Goal: Transaction & Acquisition: Purchase product/service

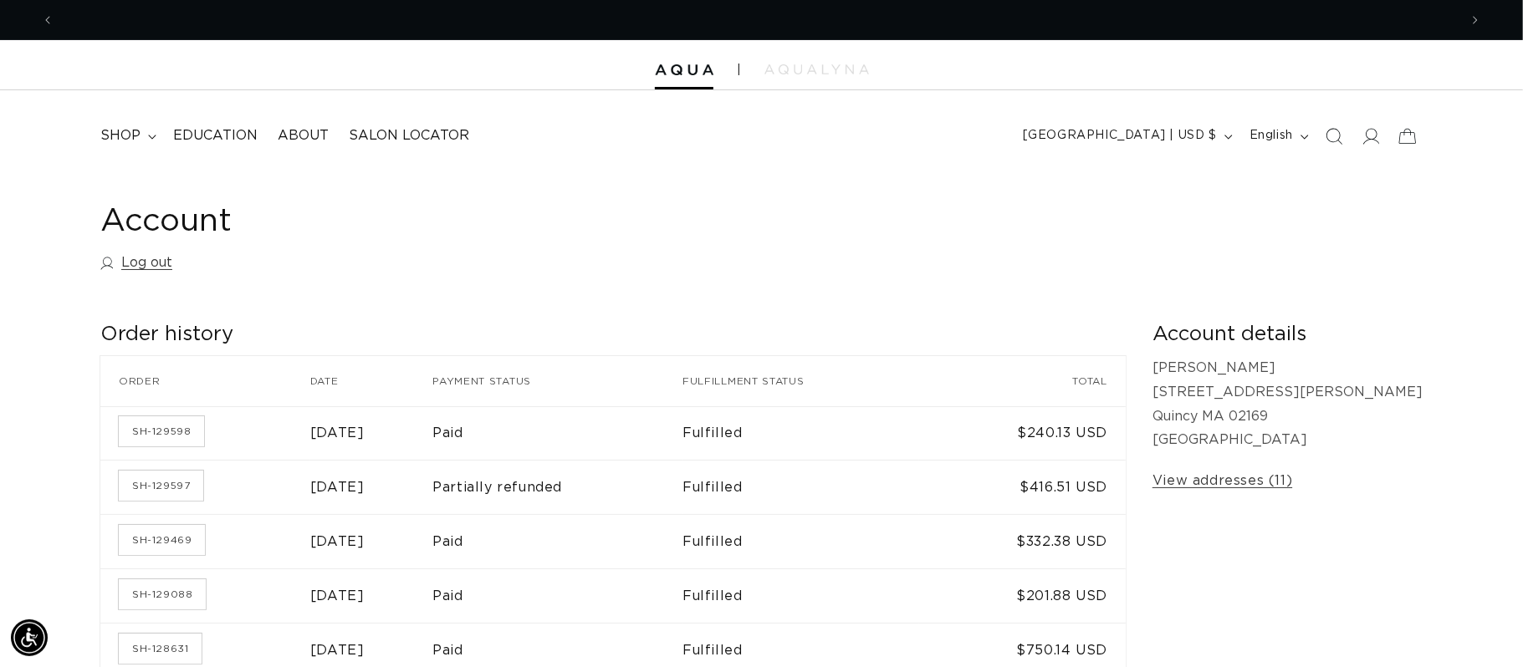
scroll to position [0, 1405]
click at [1342, 135] on icon "Search" at bounding box center [1334, 136] width 18 height 18
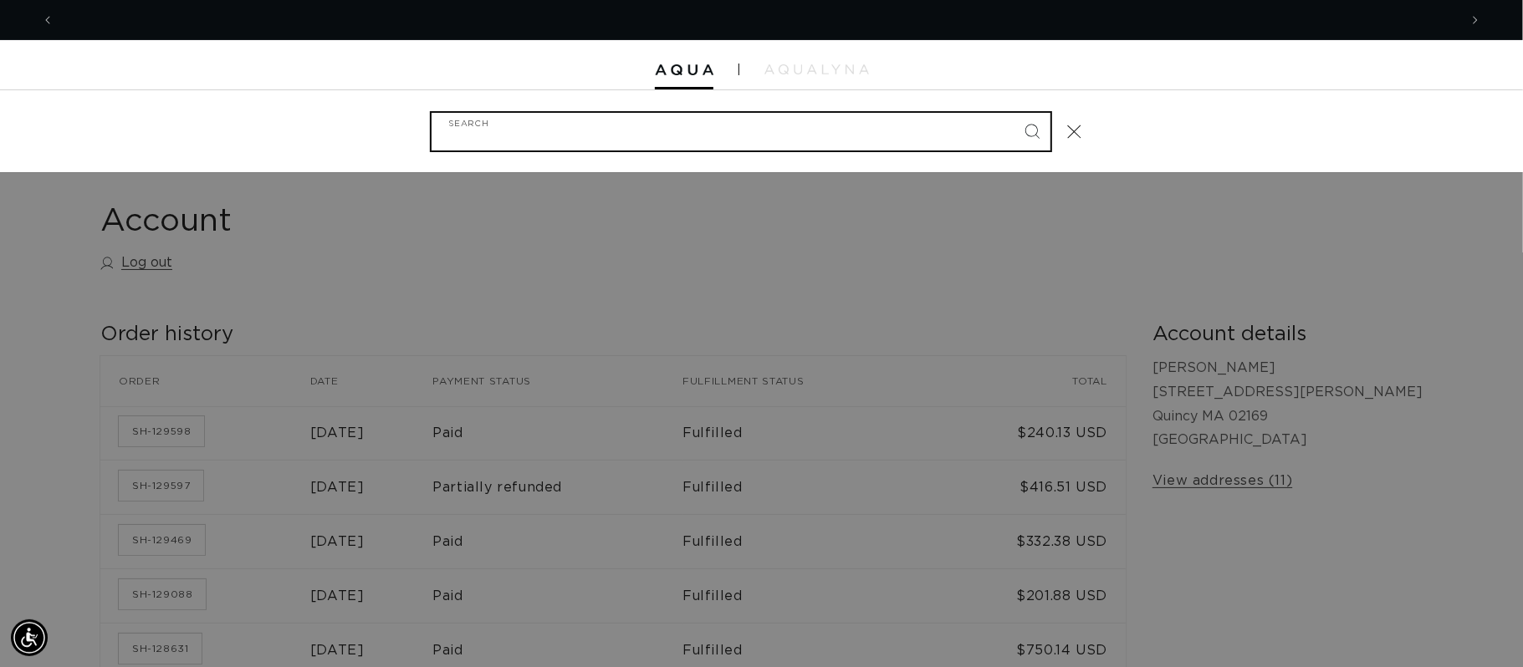
type input "s"
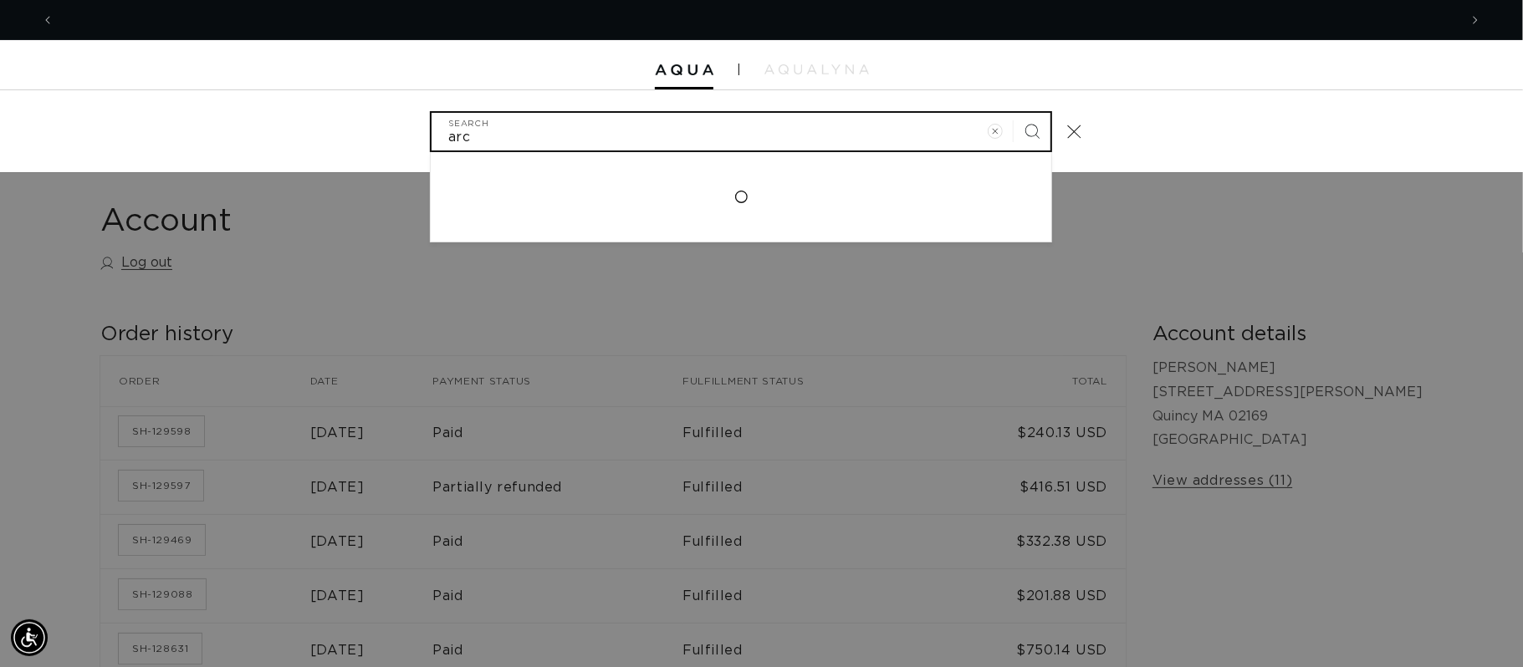
scroll to position [0, 0]
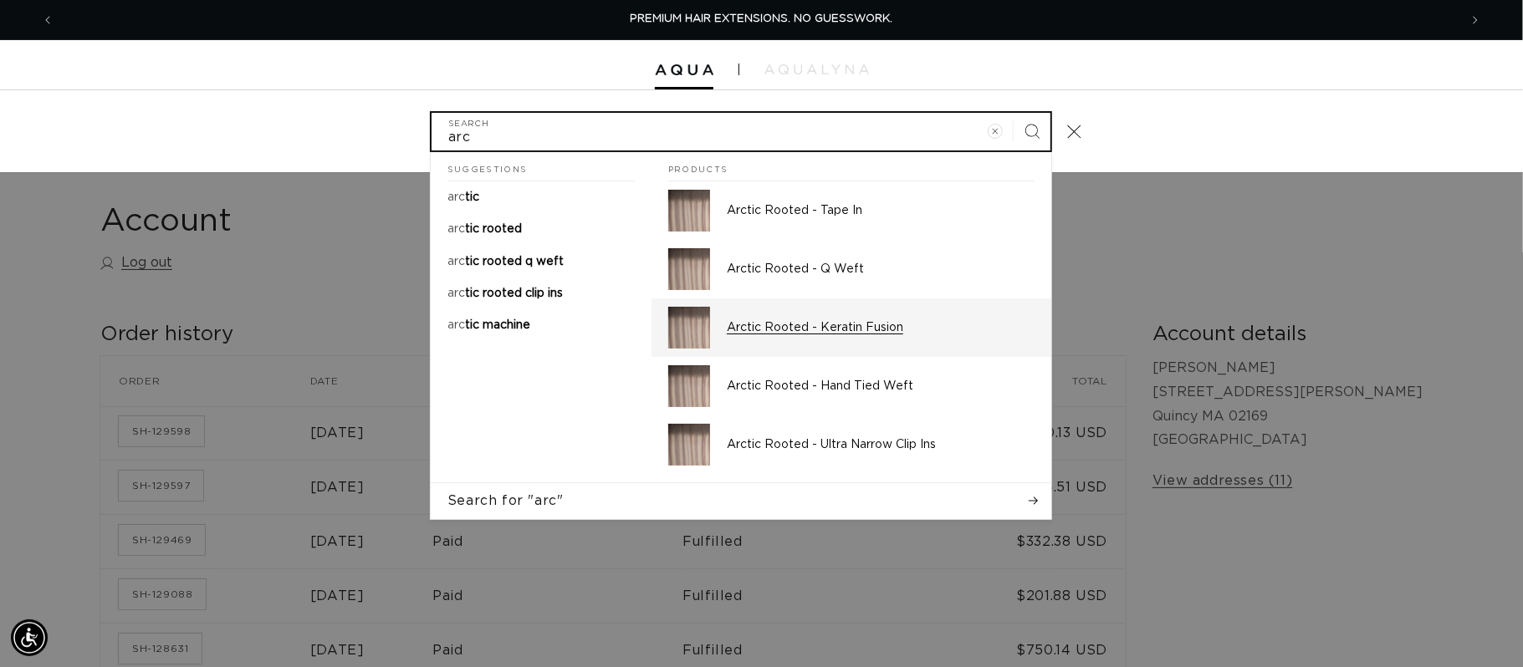
type input "arc"
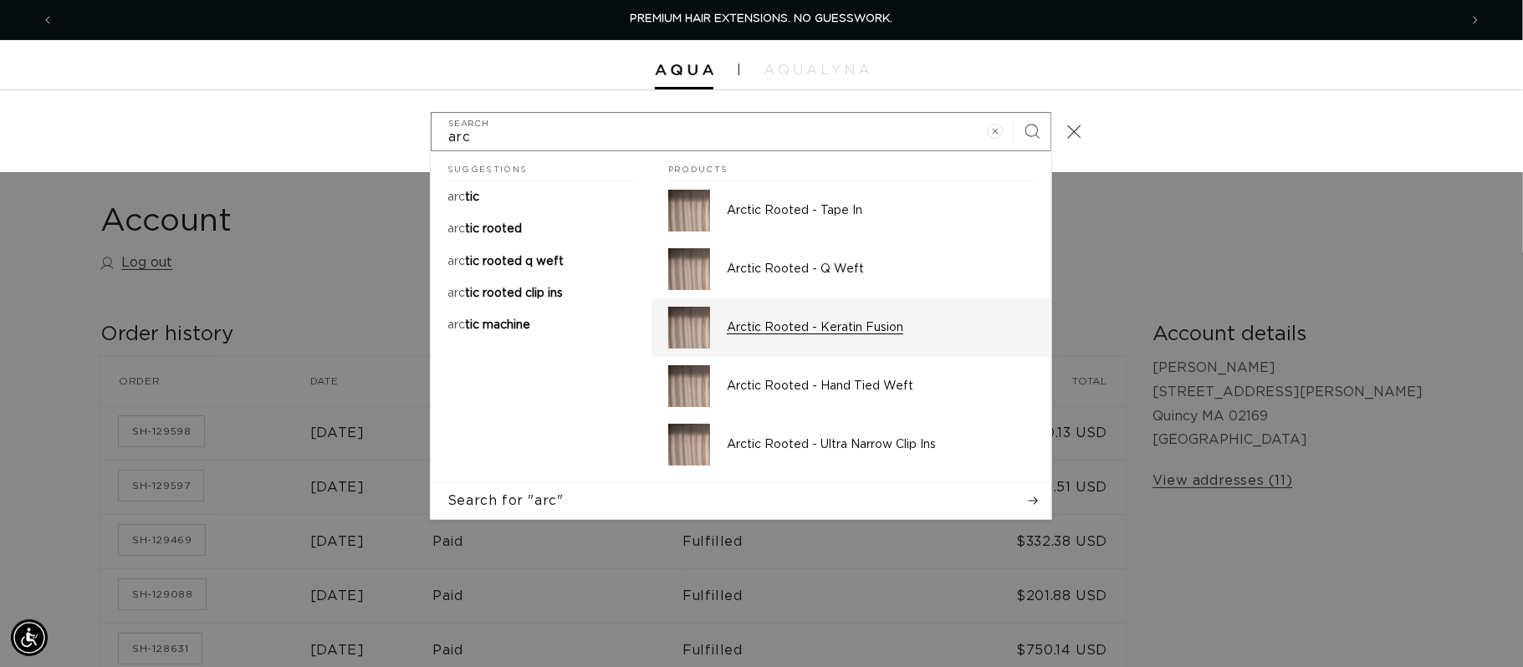
click at [790, 330] on p "Arctic Rooted - Keratin Fusion" at bounding box center [881, 327] width 308 height 15
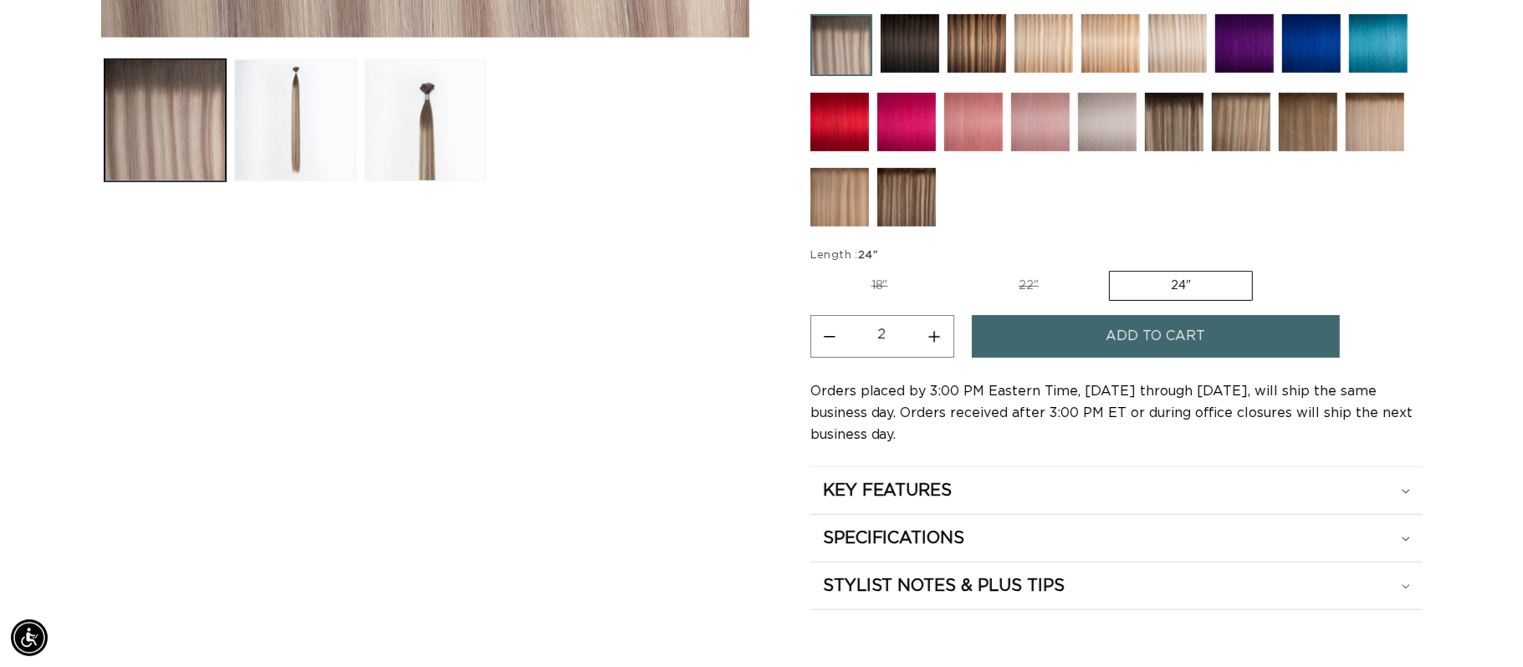
scroll to position [0, 1405]
click at [1076, 347] on button "Add to cart" at bounding box center [1156, 336] width 368 height 43
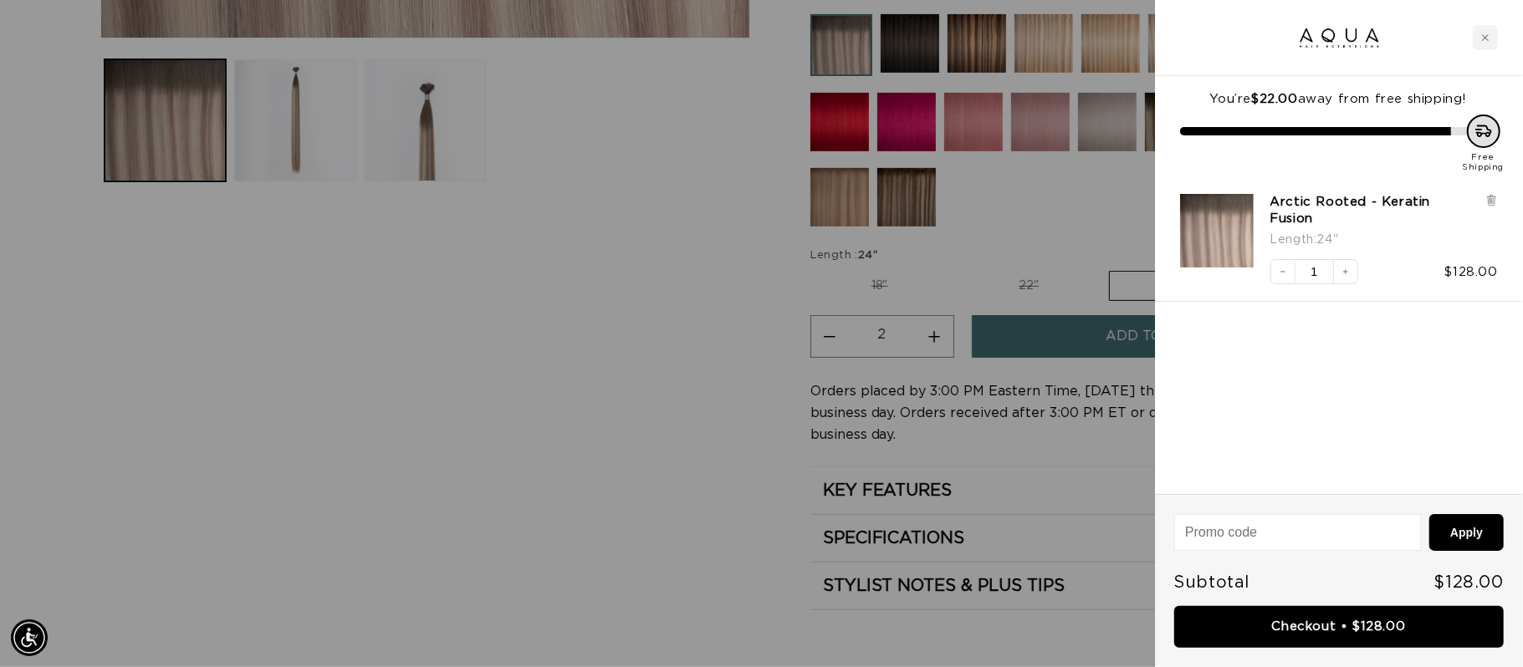
scroll to position [0, 0]
click at [933, 337] on div at bounding box center [761, 333] width 1523 height 667
click at [933, 337] on button "Increase quantity for Arctic Rooted - Keratin Fusion" at bounding box center [935, 336] width 38 height 43
click at [934, 337] on button "Increase quantity for Arctic Rooted - Keratin Fusion" at bounding box center [935, 336] width 38 height 43
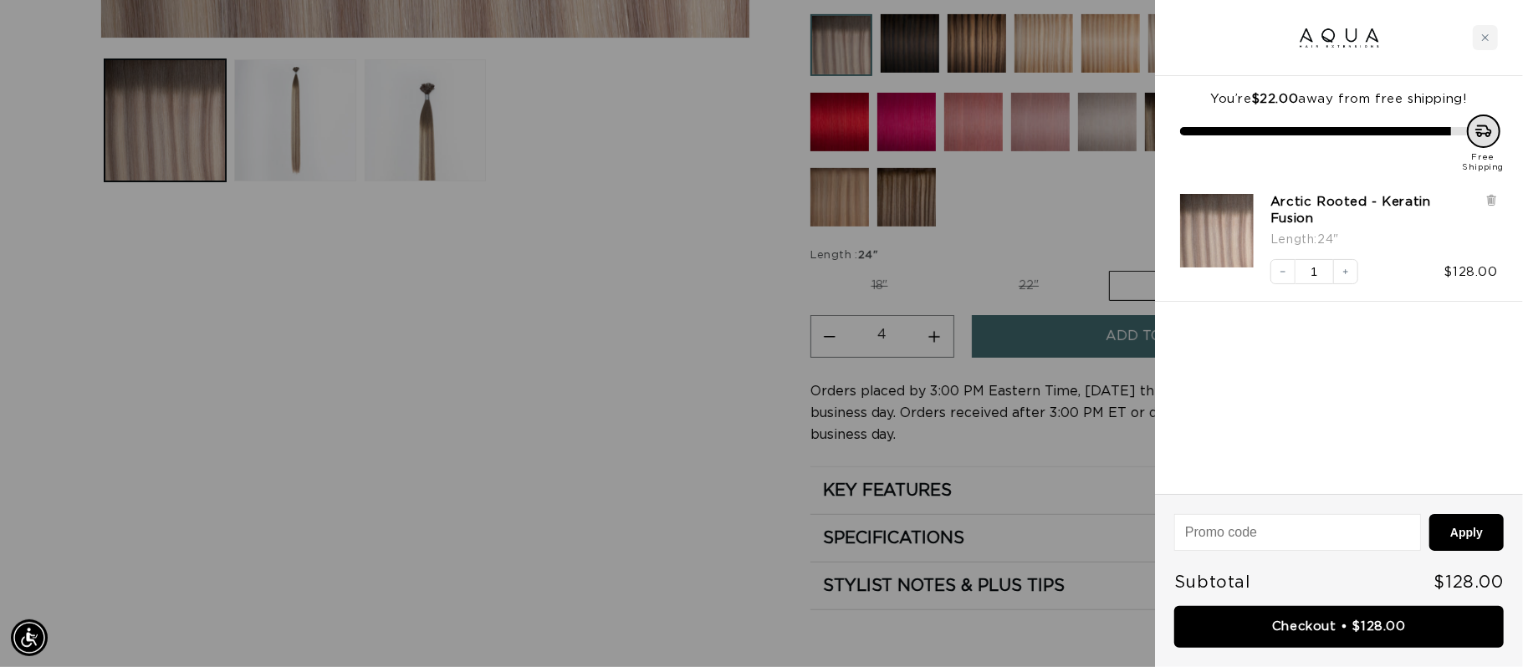
type input "5"
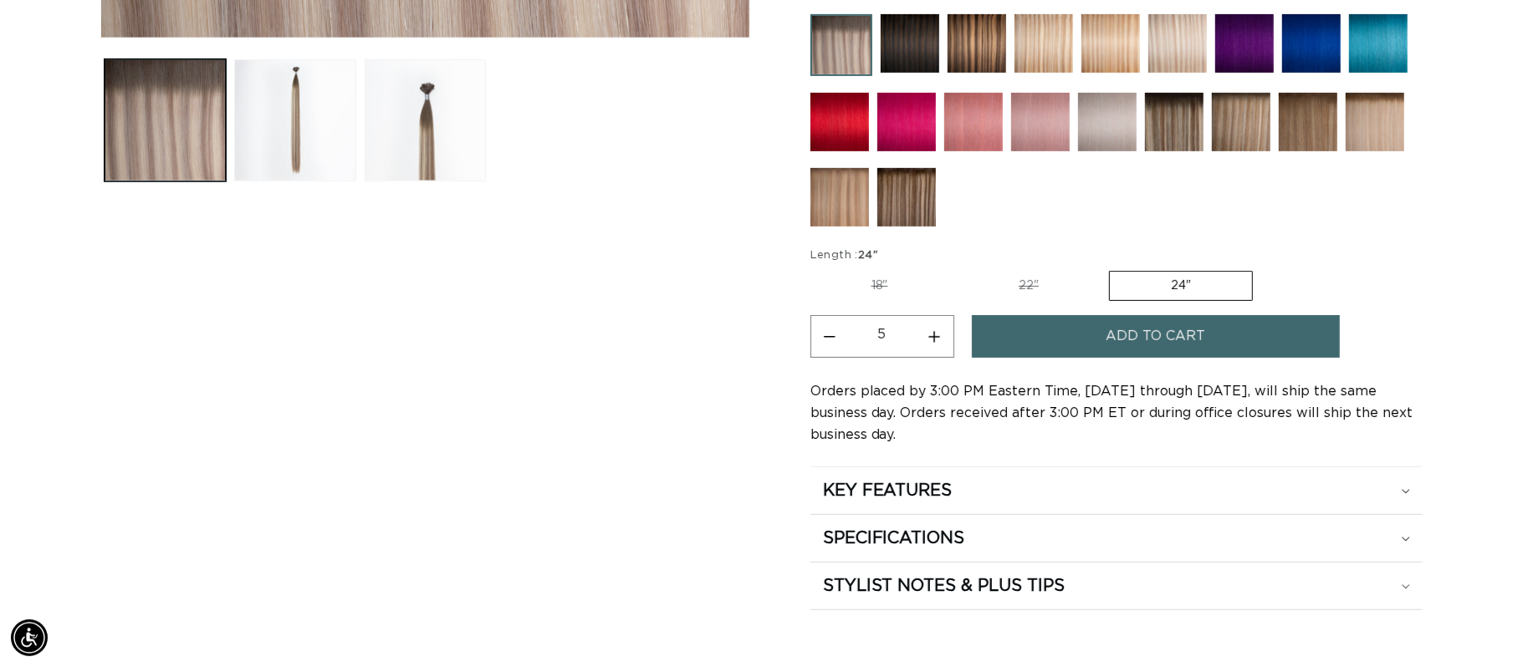
scroll to position [0, 1405]
click at [1098, 344] on button "Add to cart" at bounding box center [1156, 336] width 368 height 43
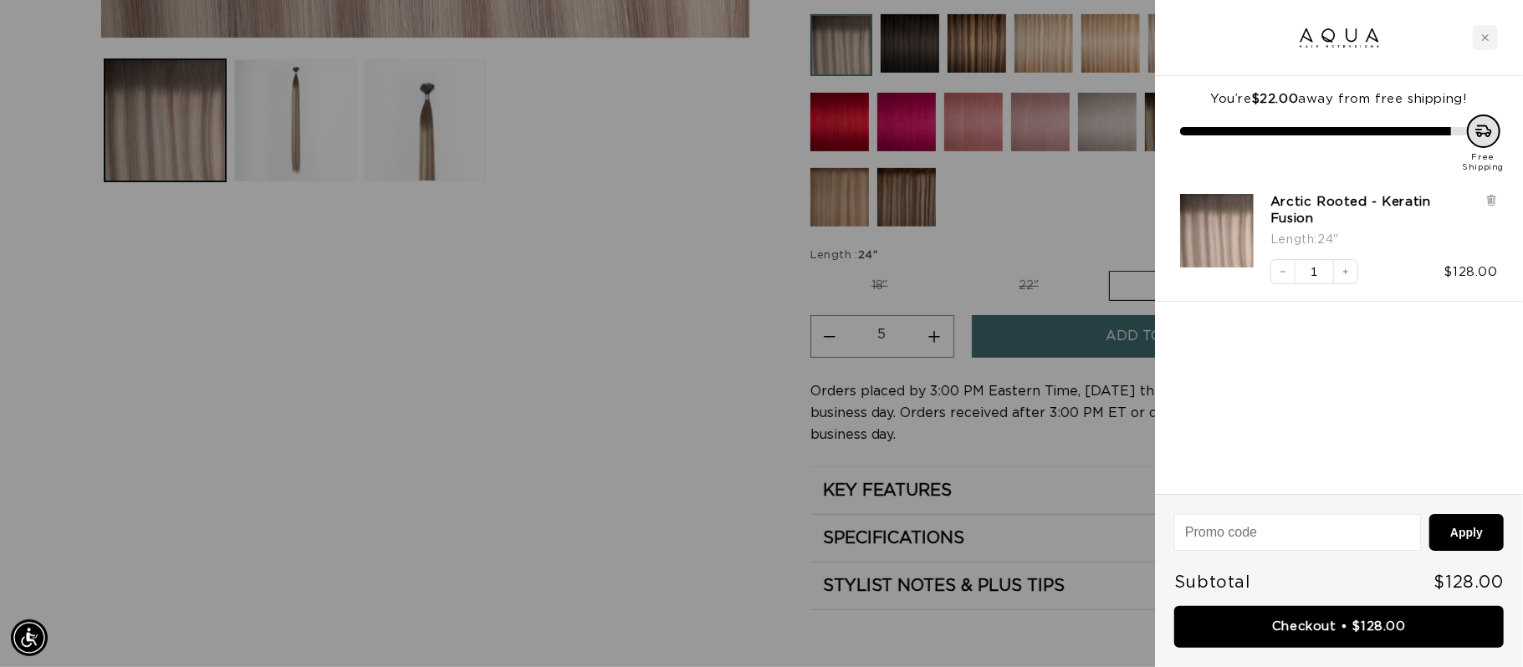
scroll to position [0, 2808]
click at [1484, 45] on div "Close cart" at bounding box center [1485, 37] width 25 height 25
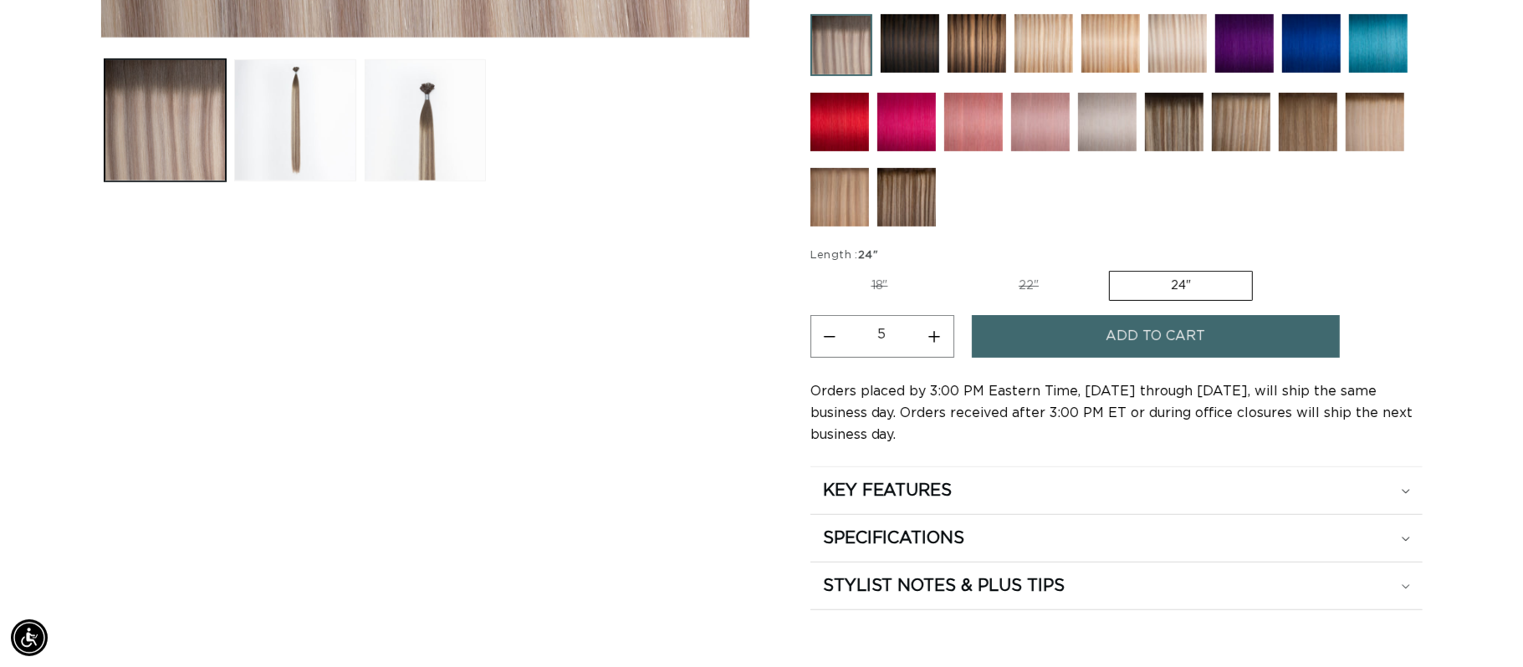
scroll to position [0, 0]
